Goal: Task Accomplishment & Management: Complete application form

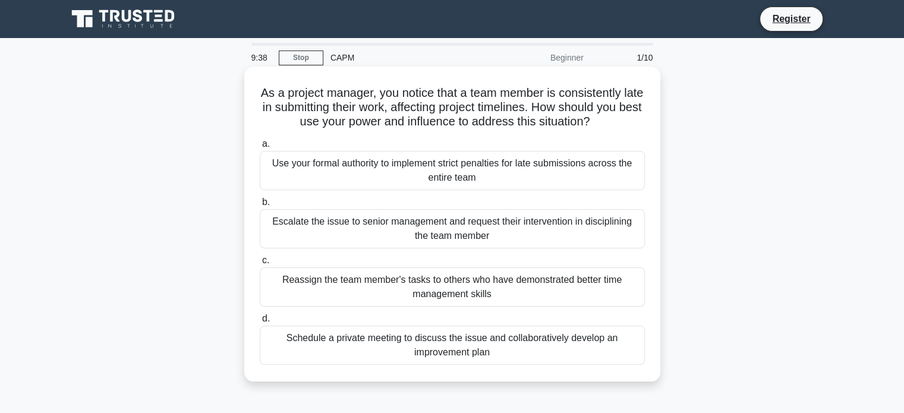
click at [531, 344] on div "Schedule a private meeting to discuss the issue and collaboratively develop an …" at bounding box center [452, 345] width 385 height 39
click at [260, 323] on input "d. Schedule a private meeting to discuss the issue and collaboratively develop …" at bounding box center [260, 319] width 0 height 8
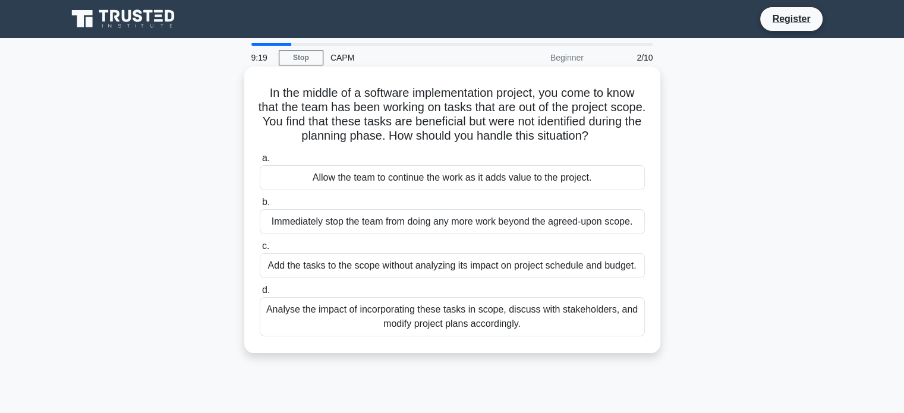
click at [521, 319] on div "Analyse the impact of incorporating these tasks in scope, discuss with stakehol…" at bounding box center [452, 316] width 385 height 39
click at [260, 294] on input "d. Analyse the impact of incorporating these tasks in scope, discuss with stake…" at bounding box center [260, 291] width 0 height 8
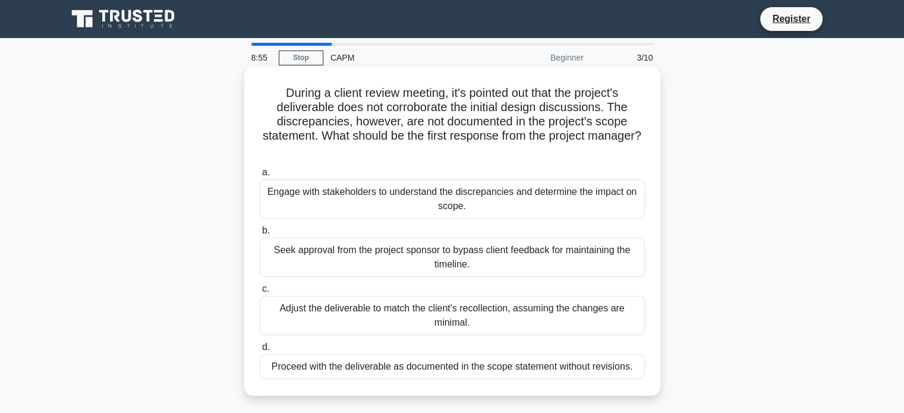
click at [548, 199] on div "Engage with stakeholders to understand the discrepancies and determine the impa…" at bounding box center [452, 199] width 385 height 39
click at [260, 177] on input "a. Engage with stakeholders to understand the discrepancies and determine the i…" at bounding box center [260, 173] width 0 height 8
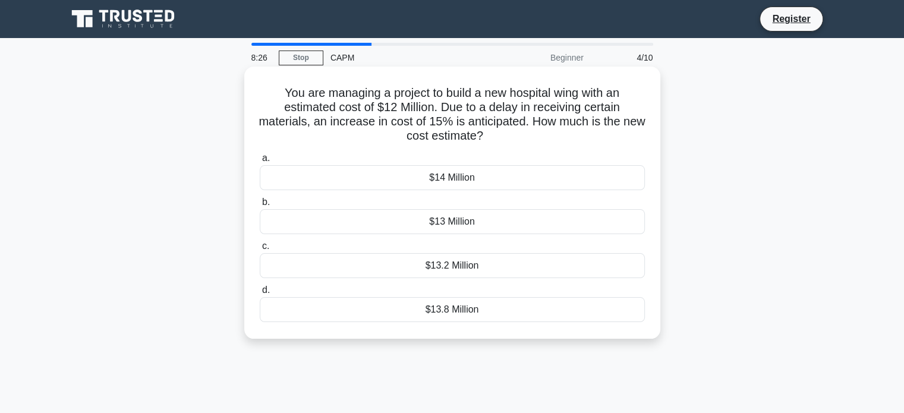
click at [497, 314] on div "$13.8 Million" at bounding box center [452, 309] width 385 height 25
click at [260, 294] on input "d. $13.8 Million" at bounding box center [260, 291] width 0 height 8
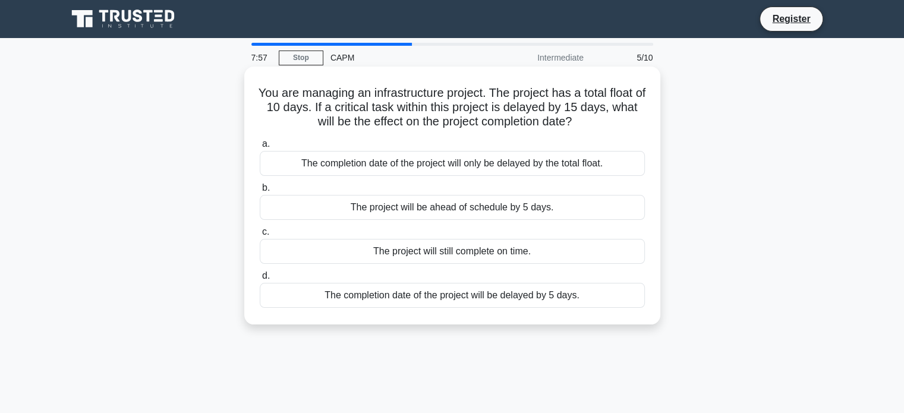
click at [516, 297] on div "The completion date of the project will be delayed by 5 days." at bounding box center [452, 295] width 385 height 25
click at [260, 280] on input "d. The completion date of the project will be delayed by 5 days." at bounding box center [260, 276] width 0 height 8
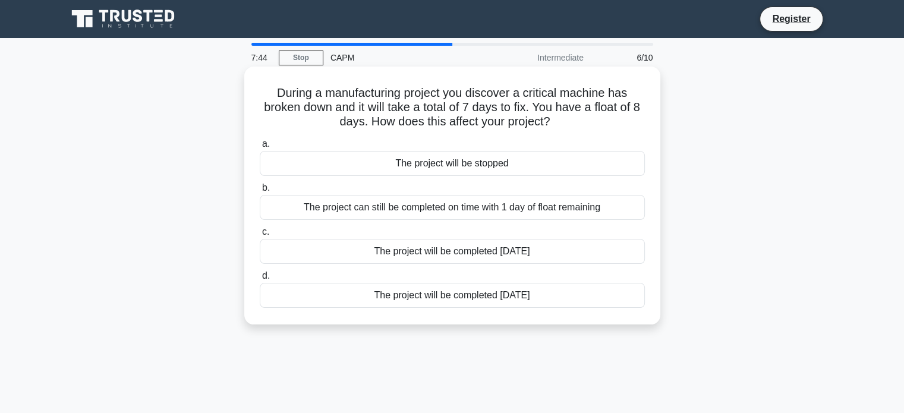
click at [536, 210] on div "The project can still be completed on time with 1 day of float remaining" at bounding box center [452, 207] width 385 height 25
click at [260, 192] on input "b. The project can still be completed on time with 1 day of float remaining" at bounding box center [260, 188] width 0 height 8
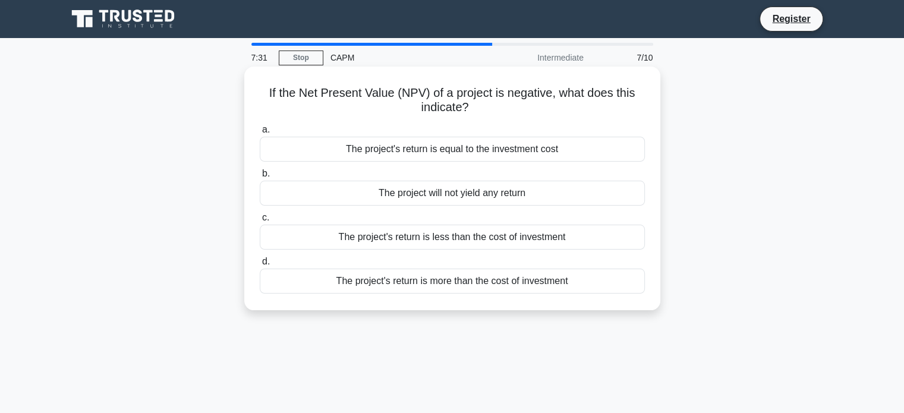
click at [542, 235] on div "The project's return is less than the cost of investment" at bounding box center [452, 237] width 385 height 25
click at [260, 222] on input "c. The project's return is less than the cost of investment" at bounding box center [260, 218] width 0 height 8
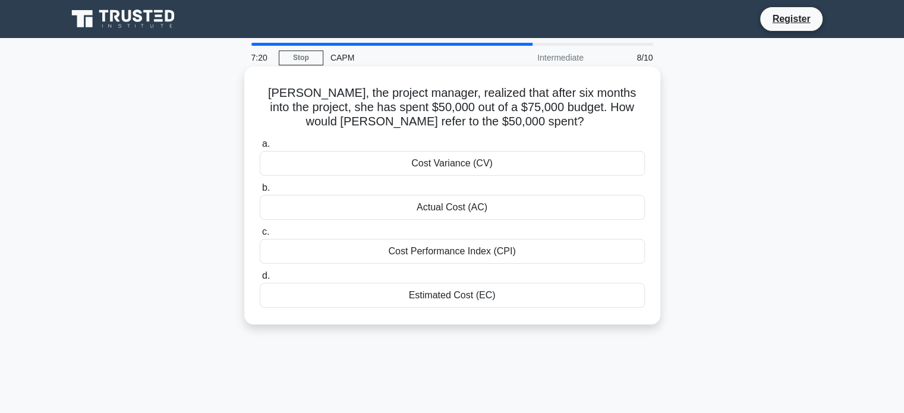
click at [511, 209] on div "Actual Cost (AC)" at bounding box center [452, 207] width 385 height 25
click at [260, 192] on input "b. Actual Cost (AC)" at bounding box center [260, 188] width 0 height 8
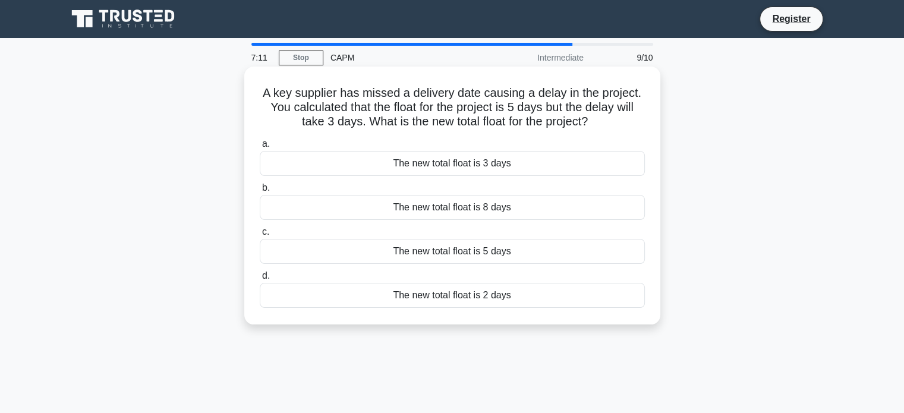
click at [524, 297] on div "The new total float is 2 days" at bounding box center [452, 295] width 385 height 25
click at [260, 280] on input "d. The new total float is 2 days" at bounding box center [260, 276] width 0 height 8
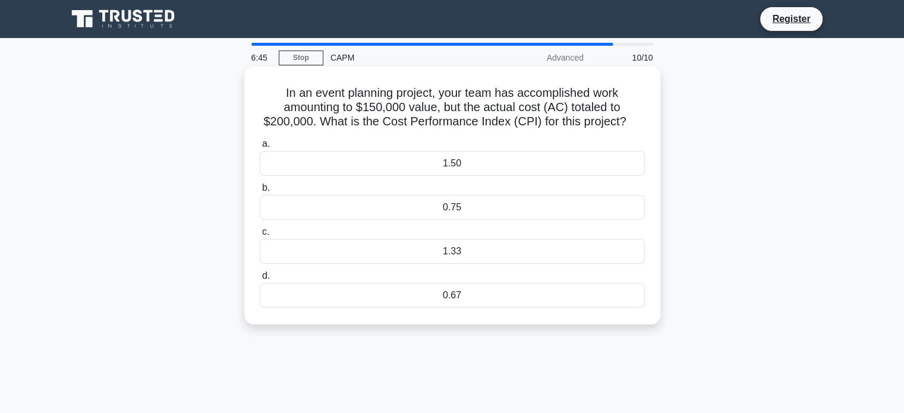
click at [482, 211] on div "0.75" at bounding box center [452, 207] width 385 height 25
click at [260, 192] on input "b. 0.75" at bounding box center [260, 188] width 0 height 8
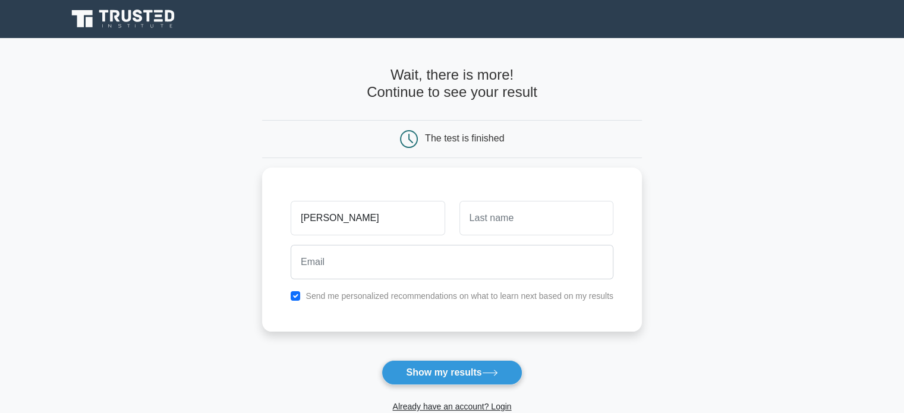
type input "[PERSON_NAME]"
type input "de Loureiro"
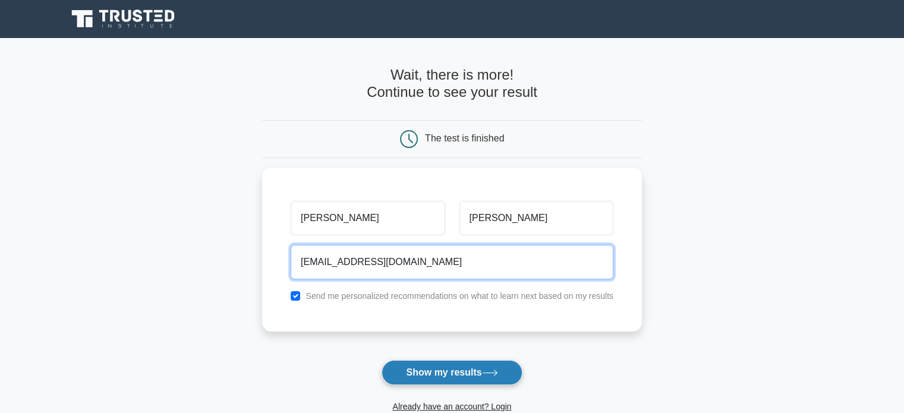
type input "sardeloureiro1303@gmail.com"
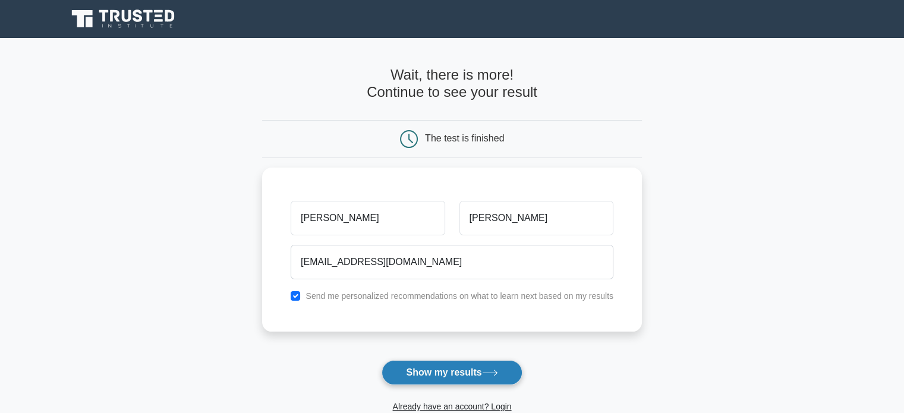
click at [460, 372] on button "Show my results" at bounding box center [452, 372] width 140 height 25
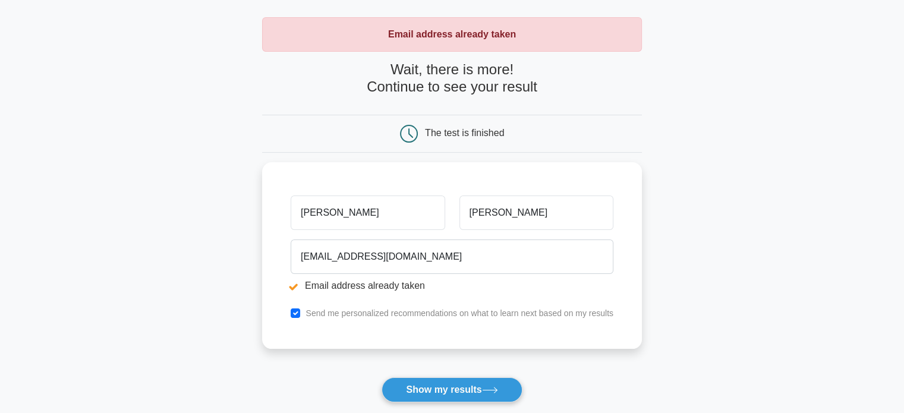
scroll to position [119, 0]
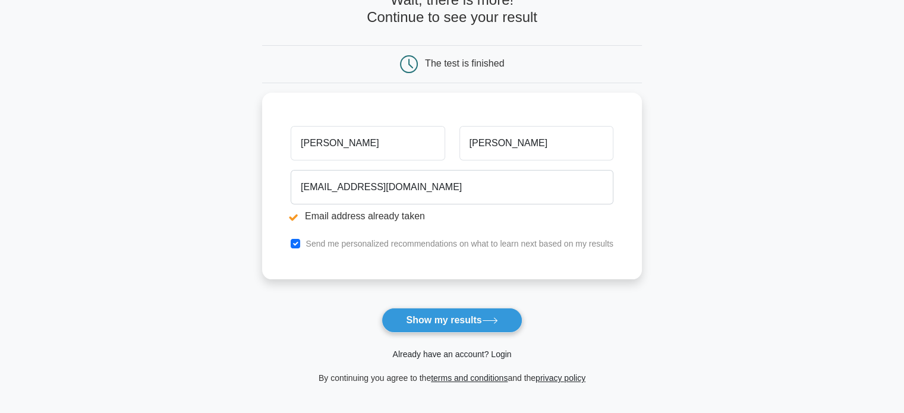
click at [445, 353] on link "Already have an account? Login" at bounding box center [451, 355] width 119 height 10
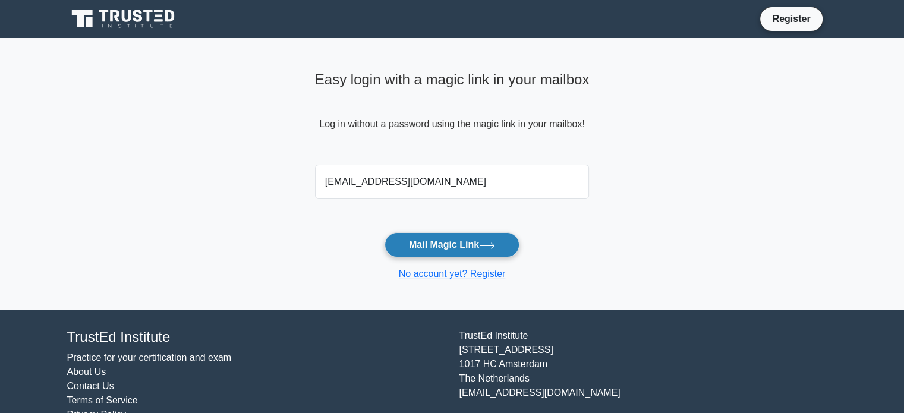
type input "sardeloureiro1303@gmail.com"
click at [439, 248] on button "Mail Magic Link" at bounding box center [452, 245] width 135 height 25
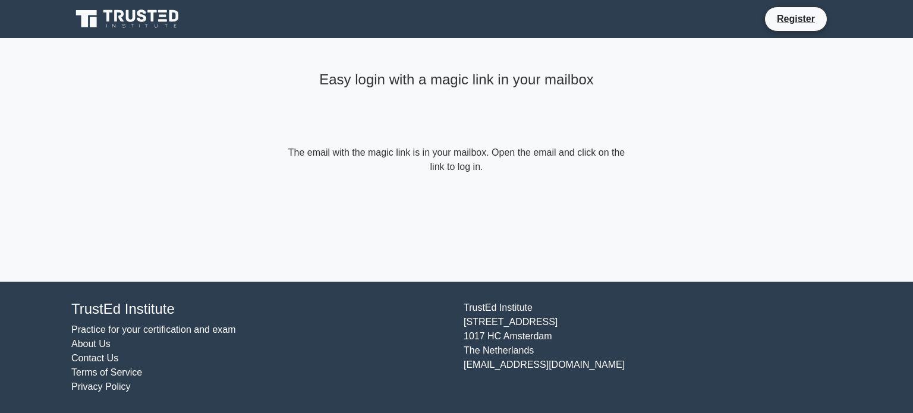
click at [159, 15] on icon at bounding box center [128, 19] width 114 height 23
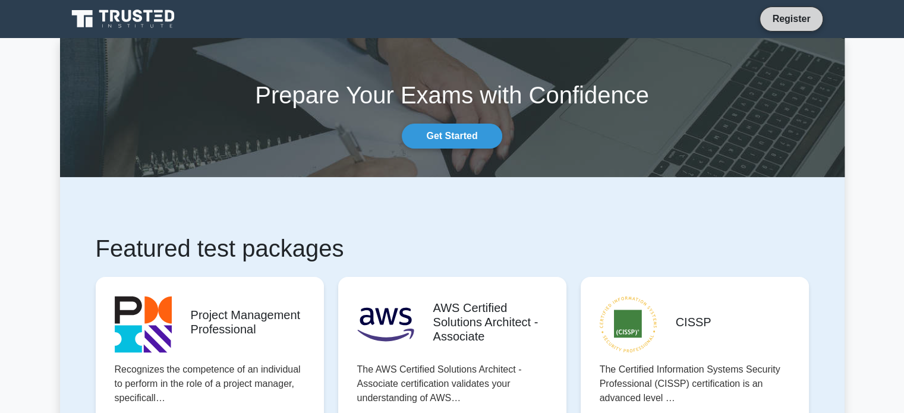
click at [781, 23] on link "Register" at bounding box center [791, 18] width 52 height 15
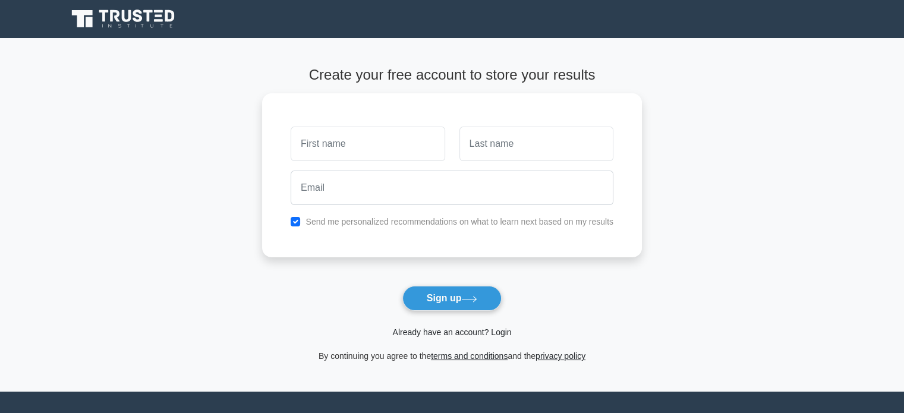
click at [500, 333] on link "Already have an account? Login" at bounding box center [451, 333] width 119 height 10
